Goal: Information Seeking & Learning: Learn about a topic

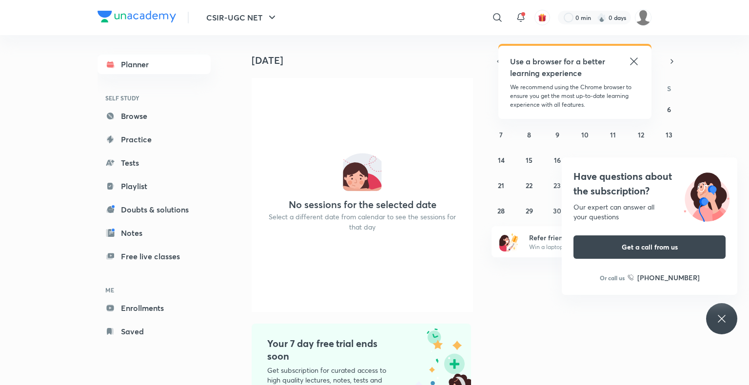
click at [634, 63] on icon at bounding box center [634, 62] width 12 height 12
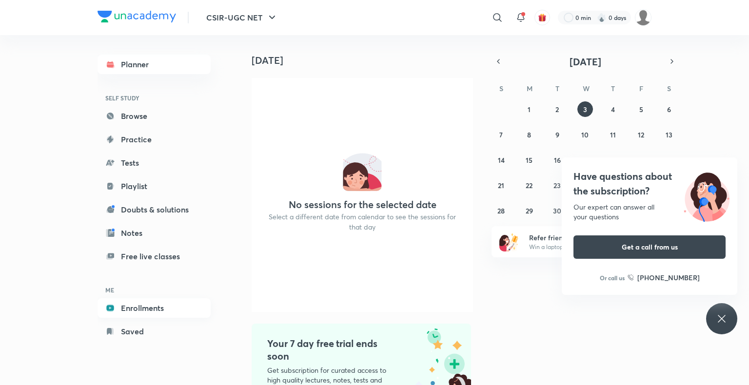
click at [157, 308] on link "Enrollments" at bounding box center [153, 307] width 113 height 19
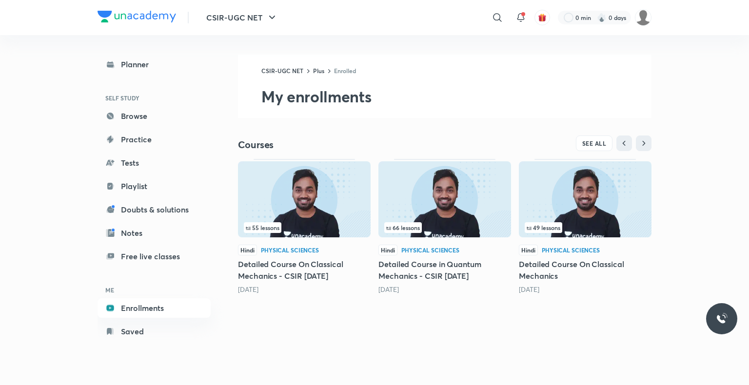
click at [431, 78] on div "CSIR-UGC NET Plus Enrolled My enrollments" at bounding box center [444, 86] width 413 height 63
click at [440, 265] on h5 "Detailed Course in Quantum Mechanics - CSIR Jun'25" at bounding box center [444, 269] width 133 height 23
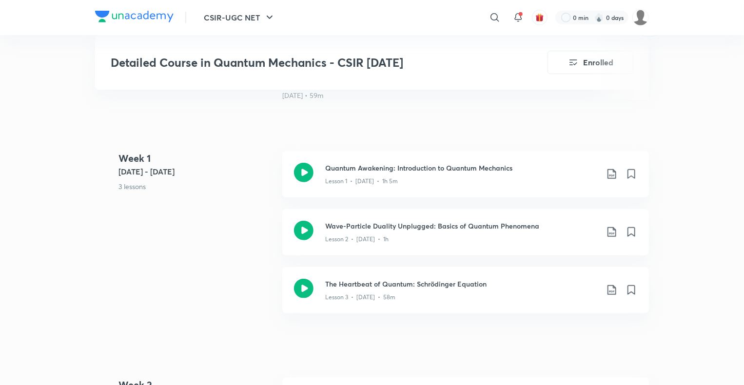
scroll to position [406, 0]
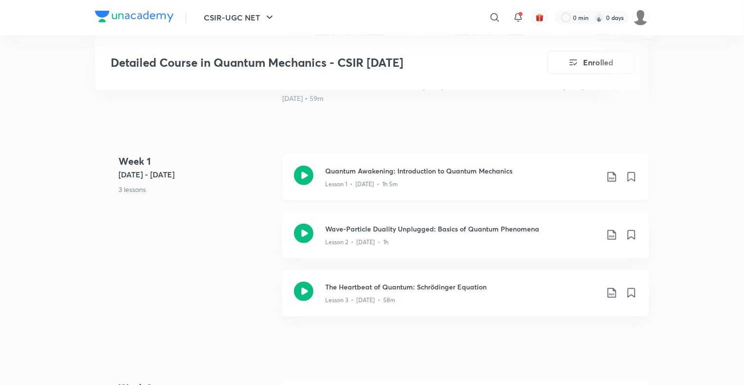
click at [415, 176] on h3 "Quantum Awakening: Introduction to Quantum Mechanics" at bounding box center [461, 171] width 273 height 10
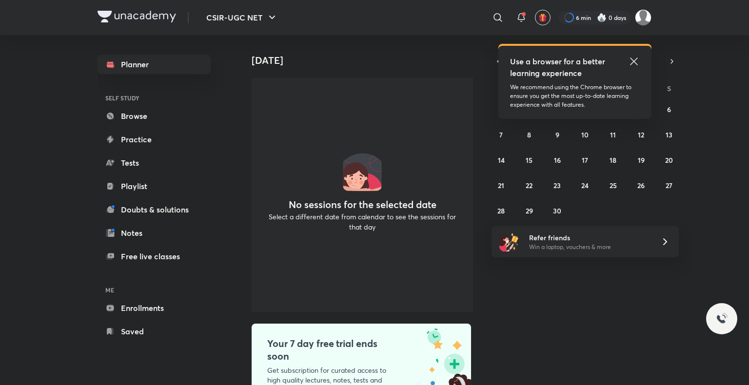
click at [633, 58] on icon at bounding box center [634, 62] width 12 height 12
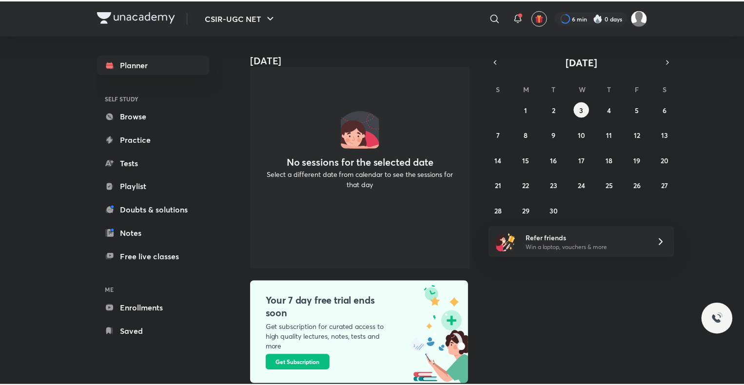
scroll to position [57, 0]
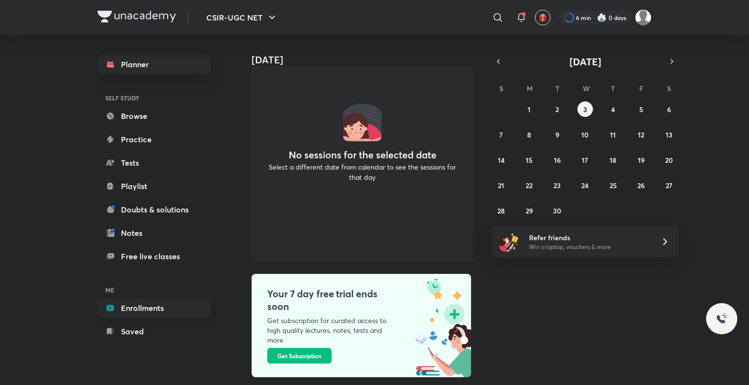
click at [144, 306] on link "Enrollments" at bounding box center [153, 307] width 113 height 19
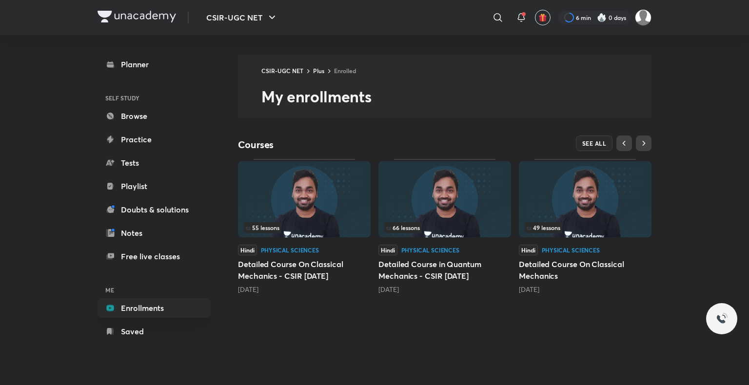
click at [292, 268] on h5 "Detailed Course On Classical Mechanics - CSIR [DATE]" at bounding box center [304, 269] width 133 height 23
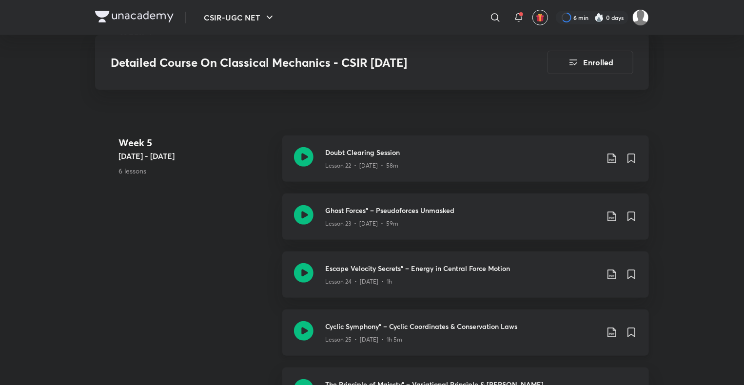
scroll to position [1968, 0]
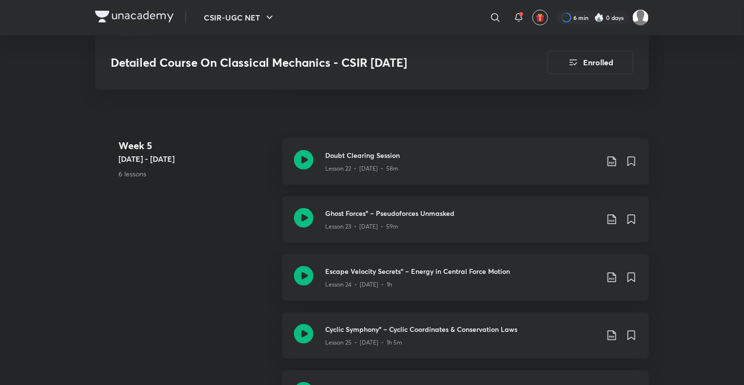
click at [609, 225] on icon at bounding box center [612, 219] width 12 height 12
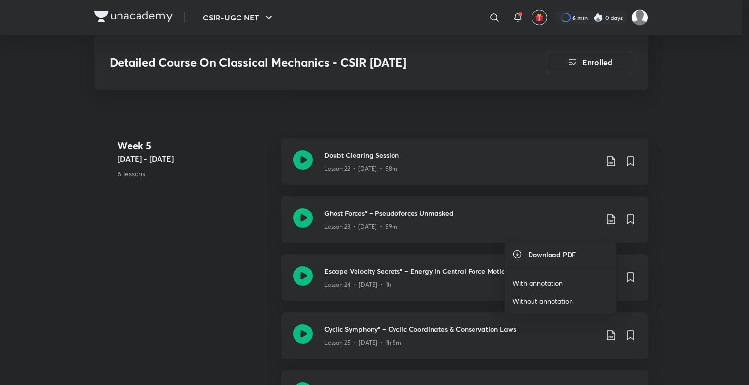
click at [550, 281] on p "With annotation" at bounding box center [537, 283] width 50 height 10
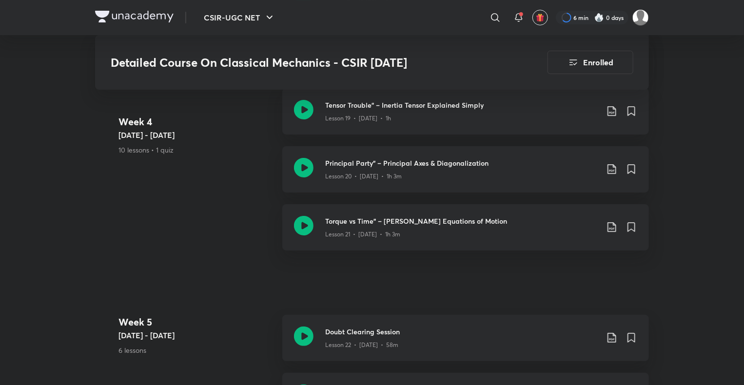
scroll to position [1792, 0]
click at [610, 175] on icon at bounding box center [612, 169] width 12 height 12
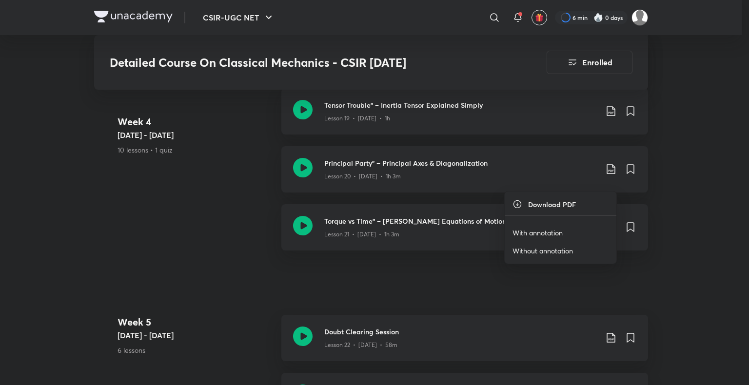
click at [534, 234] on p "With annotation" at bounding box center [537, 233] width 50 height 10
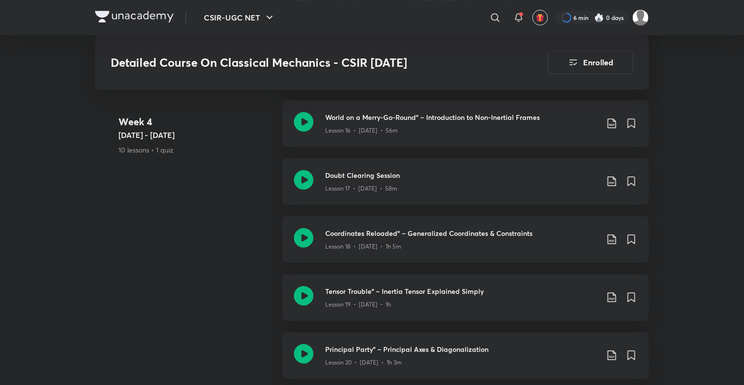
scroll to position [1600, 0]
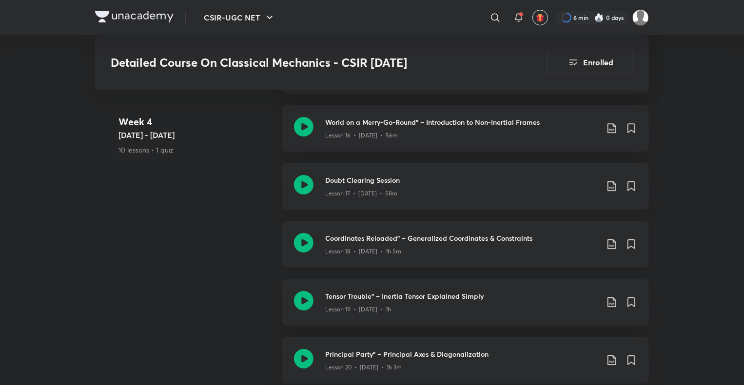
click at [611, 249] on icon at bounding box center [611, 244] width 8 height 10
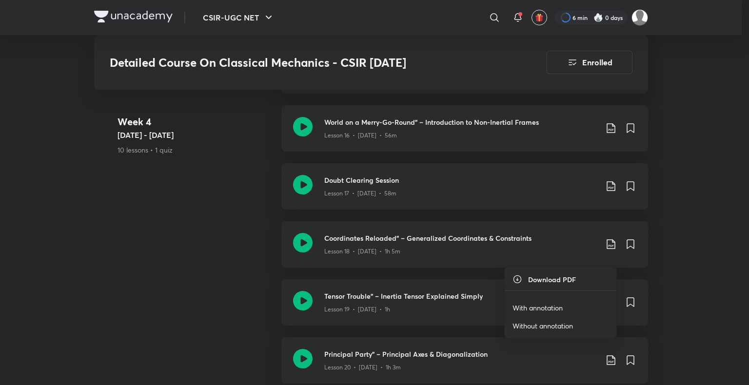
click at [544, 303] on p "With annotation" at bounding box center [537, 308] width 50 height 10
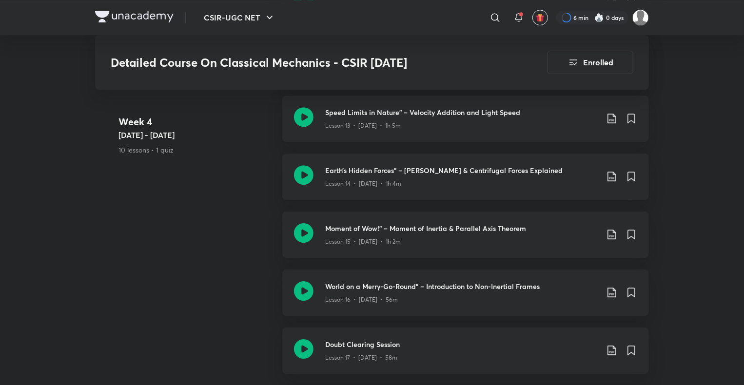
scroll to position [1436, 0]
click at [611, 241] on icon at bounding box center [612, 235] width 12 height 12
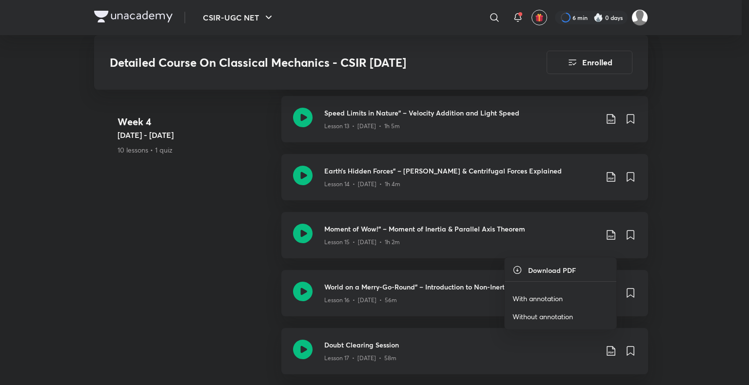
click at [541, 300] on p "With annotation" at bounding box center [537, 298] width 50 height 10
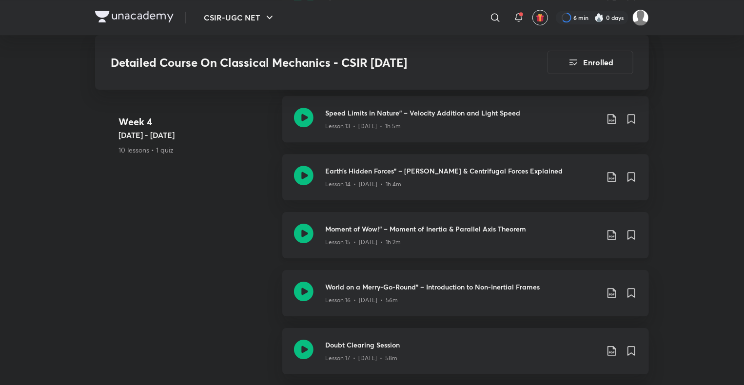
click at [394, 234] on h3 "Moment of Wow!” – Moment of Inertia & Parallel Axis Theorem" at bounding box center [461, 229] width 273 height 10
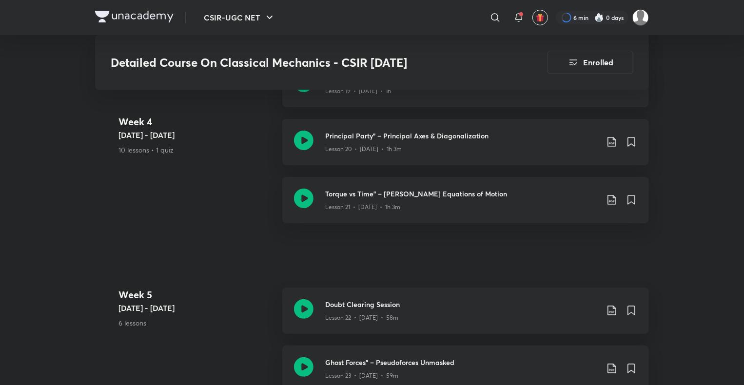
scroll to position [1819, 0]
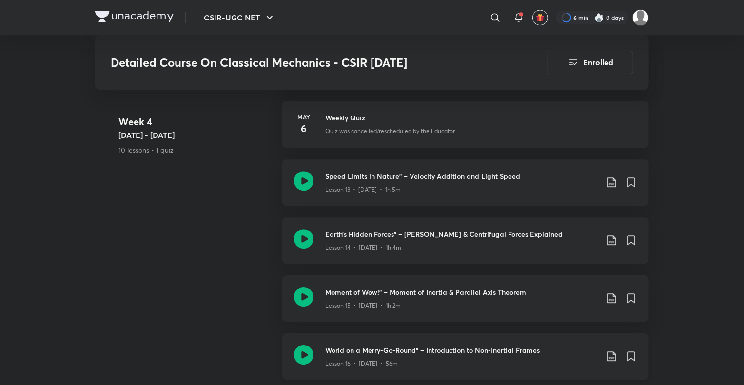
scroll to position [1369, 0]
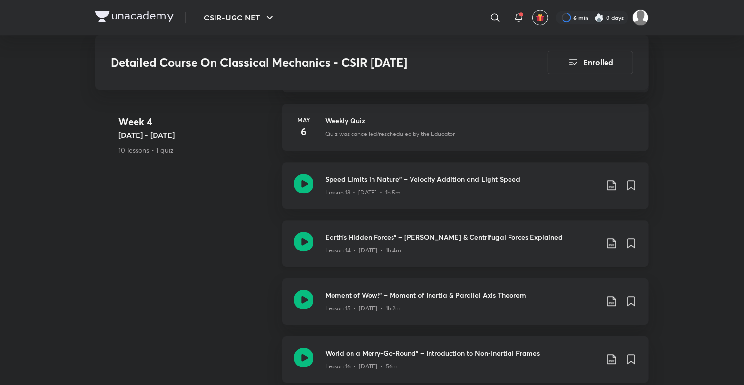
click at [615, 248] on icon at bounding box center [611, 243] width 8 height 10
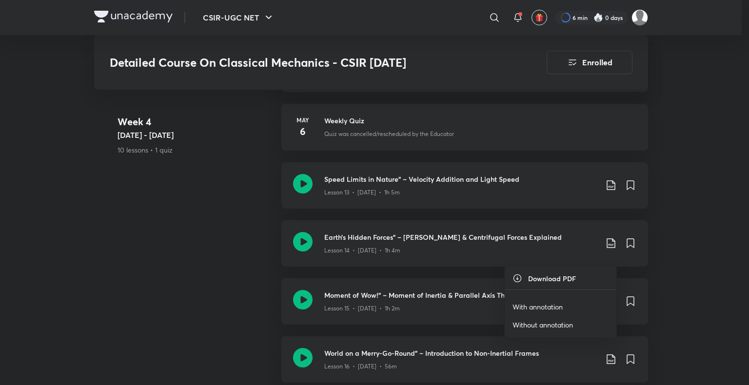
click at [554, 305] on p "With annotation" at bounding box center [537, 307] width 50 height 10
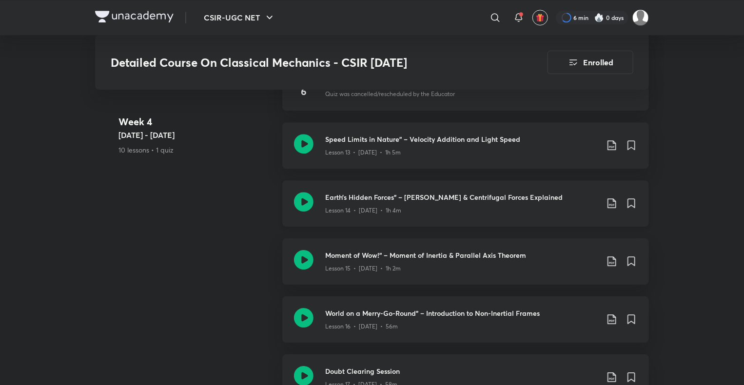
scroll to position [1411, 0]
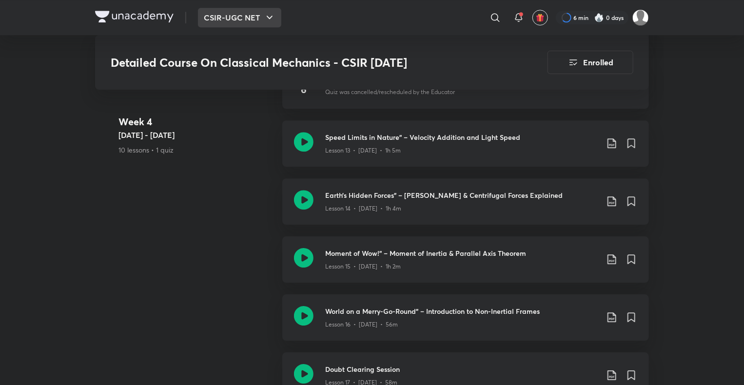
click at [256, 21] on button "CSIR-UGC NET" at bounding box center [239, 17] width 83 height 19
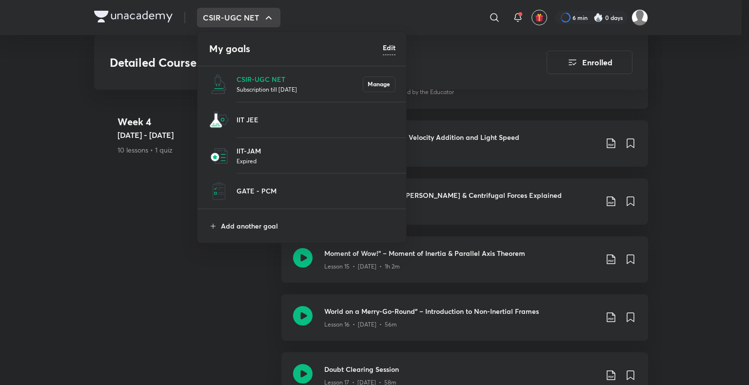
click at [165, 254] on div at bounding box center [374, 192] width 749 height 385
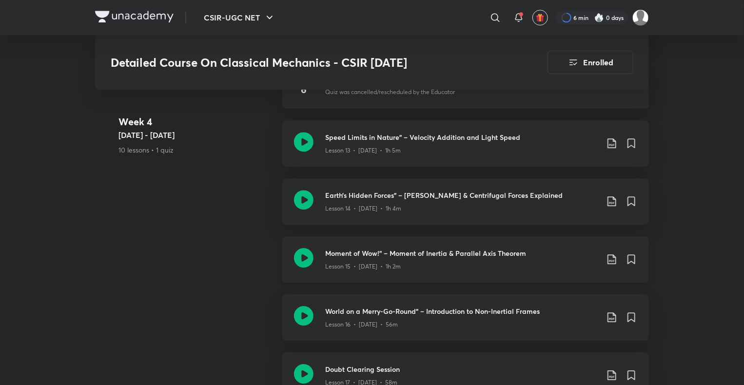
click at [613, 264] on icon at bounding box center [611, 259] width 8 height 10
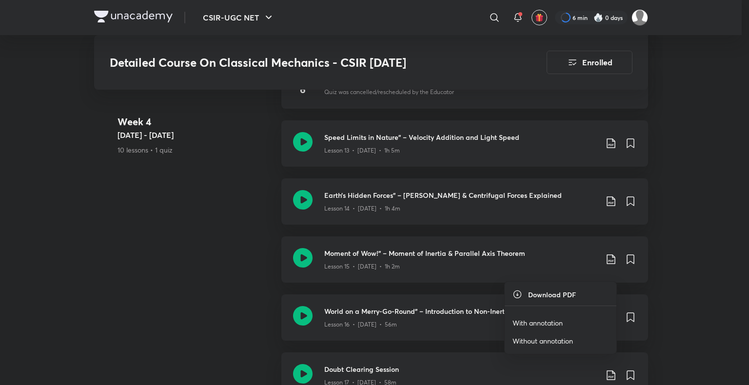
click at [546, 323] on p "With annotation" at bounding box center [537, 323] width 50 height 10
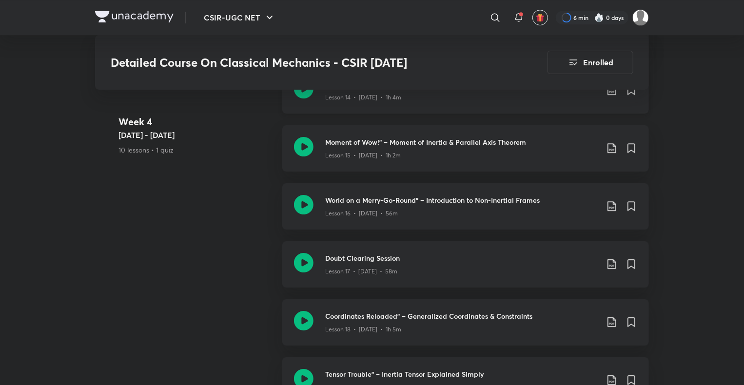
scroll to position [1522, 0]
click at [476, 147] on h3 "Moment of Wow!” – Moment of Inertia & Parallel Axis Theorem" at bounding box center [461, 142] width 273 height 10
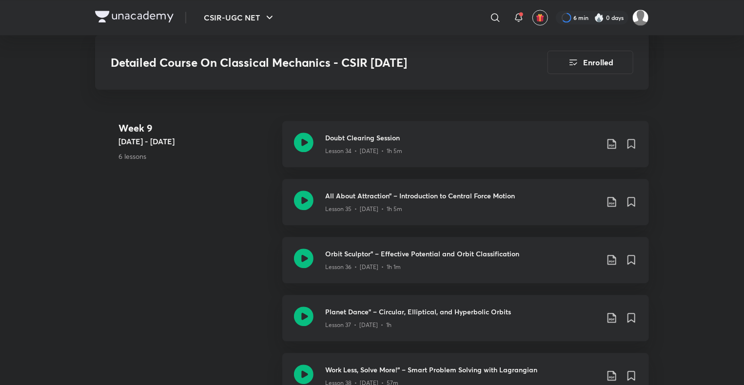
scroll to position [3080, 0]
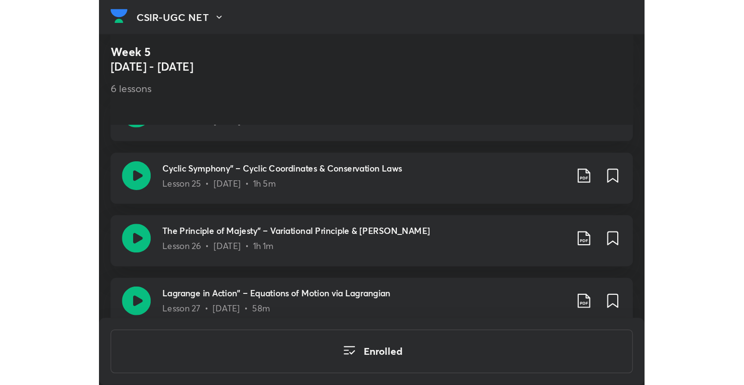
scroll to position [938, 0]
